Goal: Task Accomplishment & Management: Manage account settings

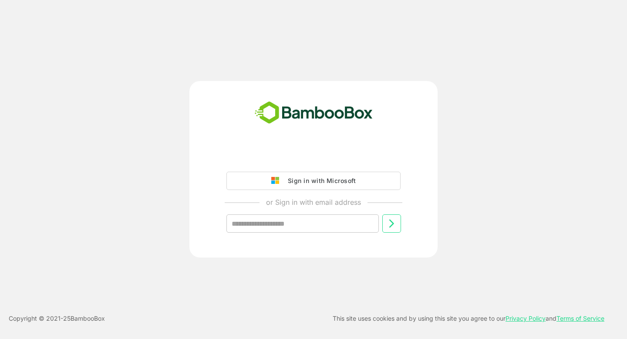
click at [352, 62] on div "Sign in with Microsoft or Sign in with email address ​ Copyright © 2021- 25 Bam…" at bounding box center [313, 169] width 627 height 339
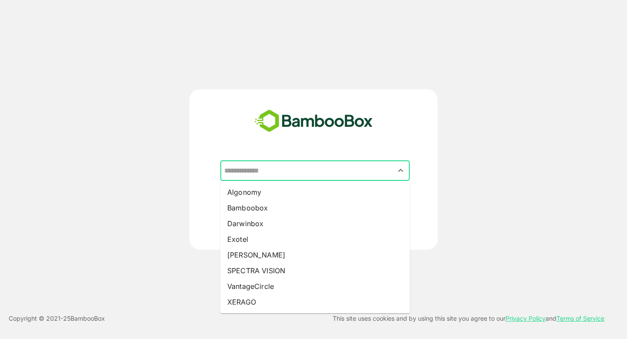
click at [262, 165] on input "text" at bounding box center [315, 170] width 186 height 17
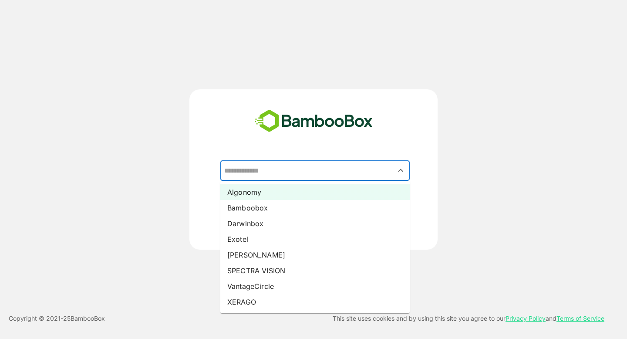
click at [256, 195] on li "Algonomy" at bounding box center [314, 192] width 189 height 16
type input "********"
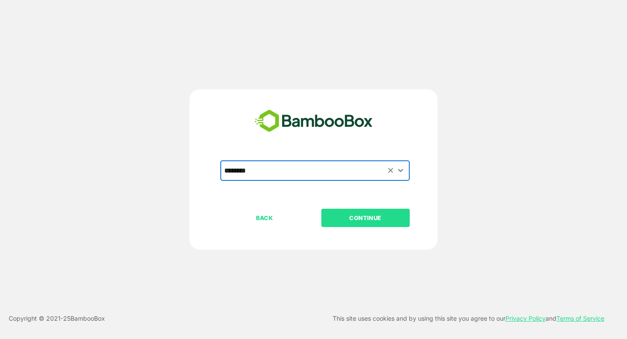
click at [350, 217] on p "CONTINUE" at bounding box center [365, 218] width 87 height 10
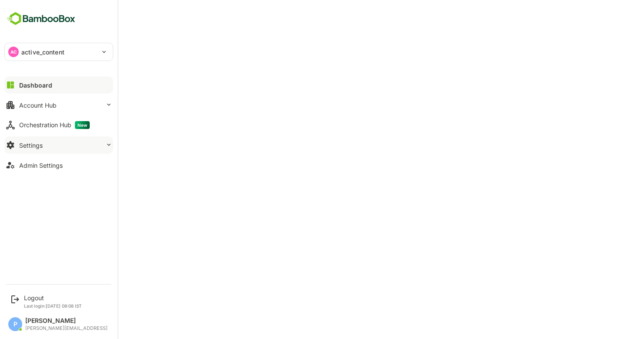
click at [72, 152] on button "Settings" at bounding box center [58, 144] width 109 height 17
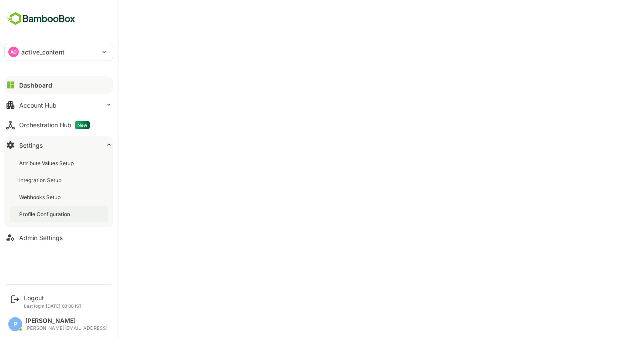
click at [49, 217] on div "Profile Configuration" at bounding box center [45, 213] width 53 height 7
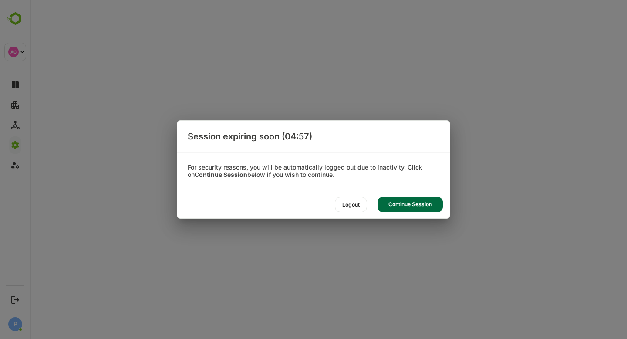
click at [421, 207] on div "Continue Session" at bounding box center [409, 204] width 65 height 15
